Goal: Information Seeking & Learning: Learn about a topic

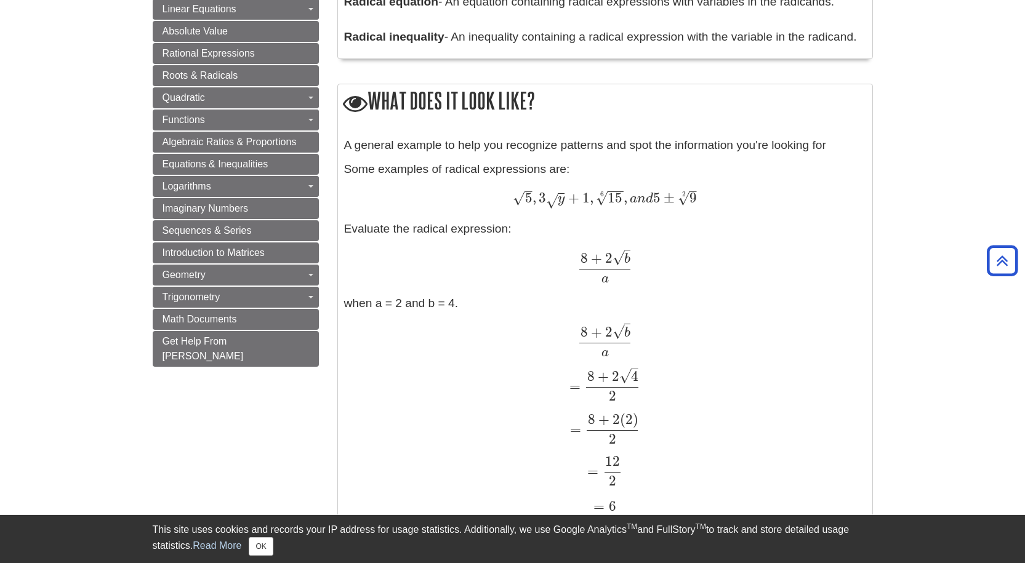
scroll to position [967, 0]
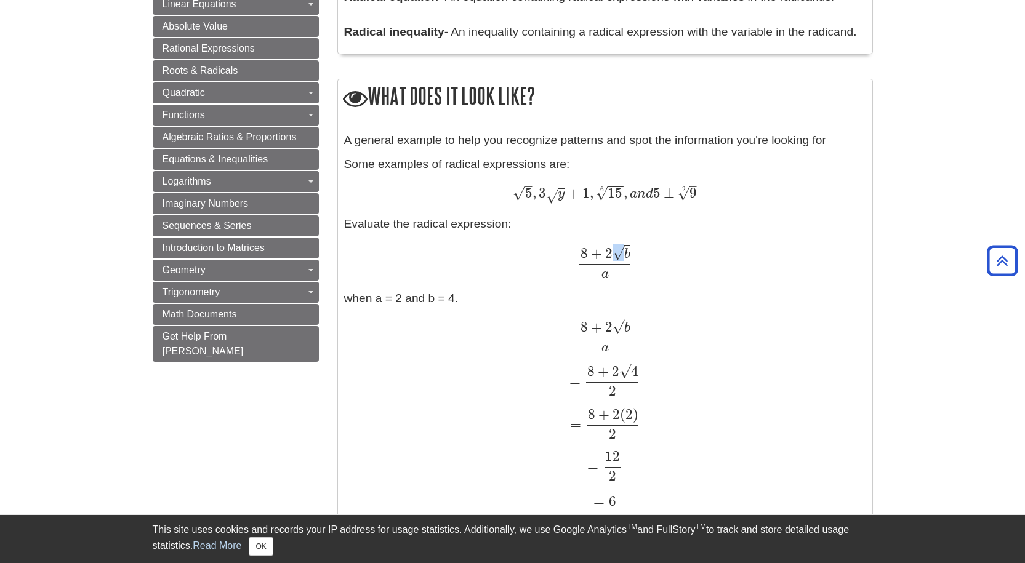
drag, startPoint x: 623, startPoint y: 254, endPoint x: 616, endPoint y: 252, distance: 7.2
click at [616, 252] on span "√" at bounding box center [619, 252] width 12 height 17
click at [629, 243] on div "A general example to help you recognize patterns and spot the information you'r…" at bounding box center [605, 327] width 522 height 391
drag, startPoint x: 629, startPoint y: 243, endPoint x: 623, endPoint y: 244, distance: 6.9
click at [623, 244] on div "A general example to help you recognize patterns and spot the information you'r…" at bounding box center [605, 327] width 522 height 391
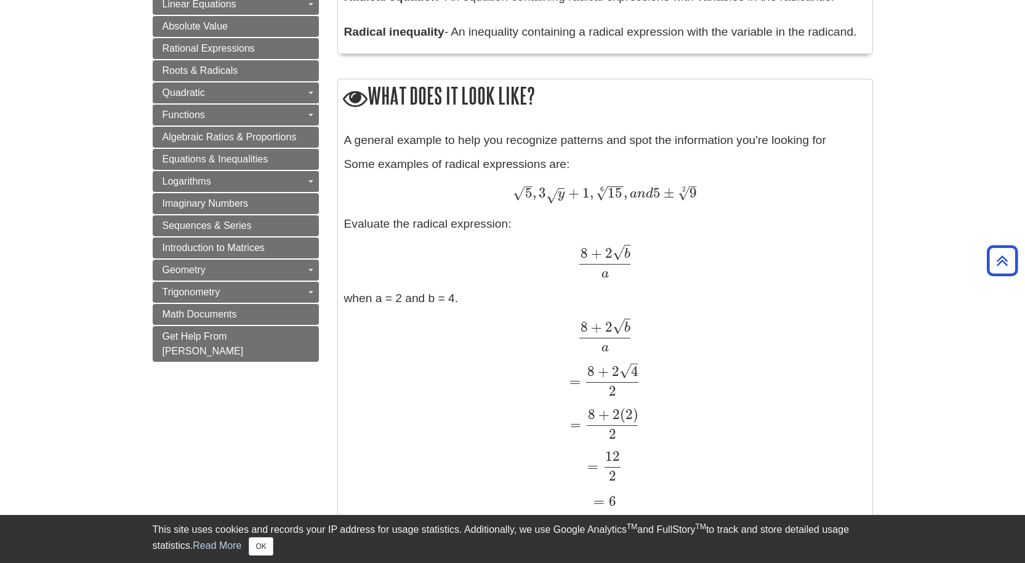
click at [647, 234] on div "A general example to help you recognize patterns and spot the information you'r…" at bounding box center [605, 327] width 522 height 391
click at [633, 362] on span "–" at bounding box center [634, 363] width 7 height 17
copy span "–"
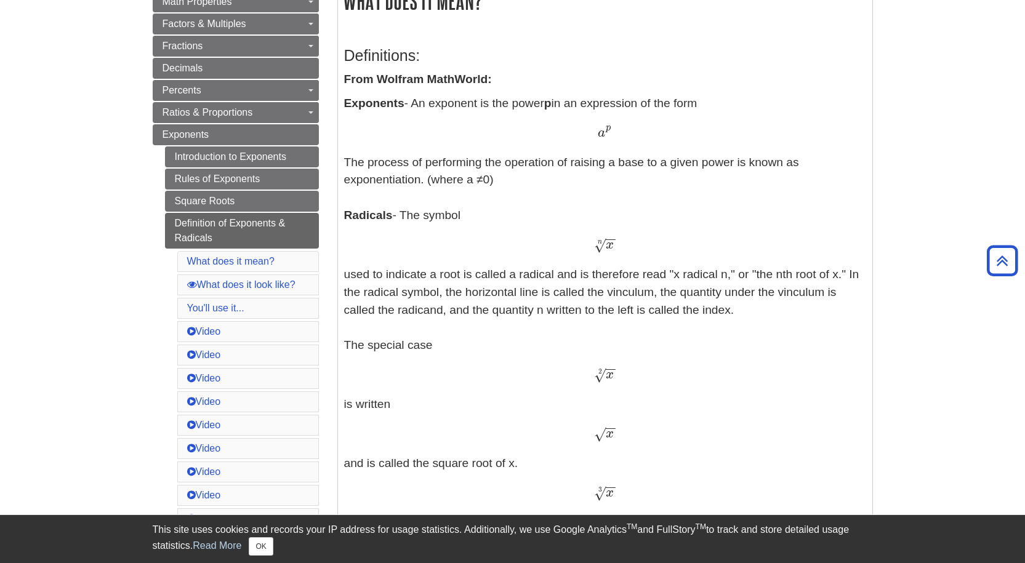
scroll to position [0, 0]
